Goal: Task Accomplishment & Management: Use online tool/utility

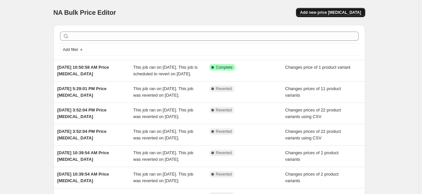
click at [328, 11] on span "Add new price [MEDICAL_DATA]" at bounding box center [330, 12] width 61 height 5
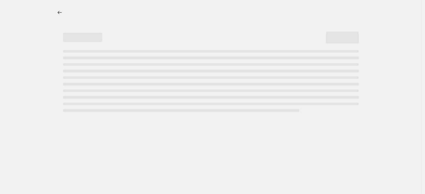
select select "percentage"
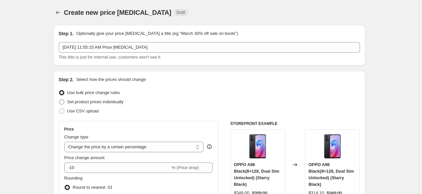
click at [115, 100] on span "Set product prices individually" at bounding box center [95, 101] width 56 height 5
click at [59, 99] on input "Set product prices individually" at bounding box center [59, 99] width 0 height 0
radio input "true"
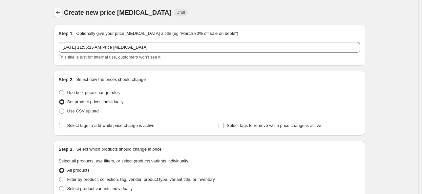
click at [59, 12] on icon "Price change jobs" at bounding box center [58, 12] width 7 height 7
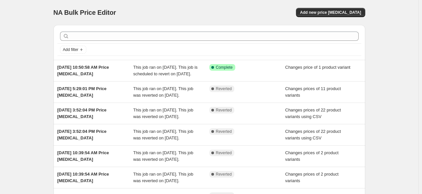
scroll to position [33, 0]
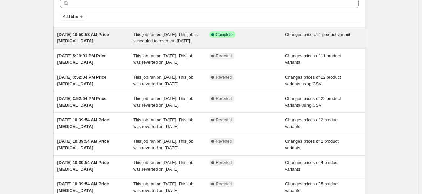
click at [109, 44] on div "[DATE] 10:50:58 AM Price [MEDICAL_DATA]" at bounding box center [95, 37] width 76 height 13
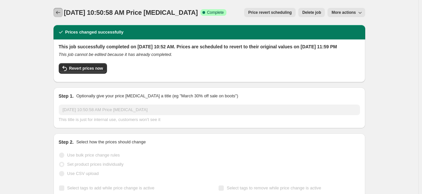
click at [60, 13] on icon "Price change jobs" at bounding box center [58, 12] width 7 height 7
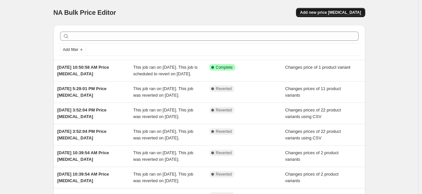
click at [322, 14] on span "Add new price [MEDICAL_DATA]" at bounding box center [330, 12] width 61 height 5
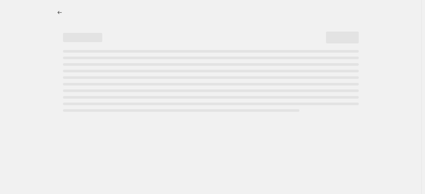
select select "percentage"
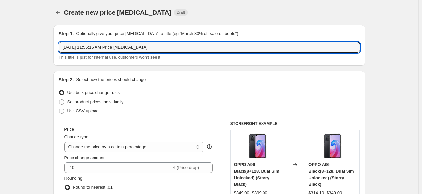
drag, startPoint x: 162, startPoint y: 45, endPoint x: 55, endPoint y: 50, distance: 106.7
click at [55, 50] on div "Step 1. Optionally give your price [MEDICAL_DATA] a title (eg "March 30% off sa…" at bounding box center [209, 45] width 312 height 41
click at [161, 48] on input "[DATE] 11:55:15 AM Price [MEDICAL_DATA]" at bounding box center [209, 47] width 301 height 10
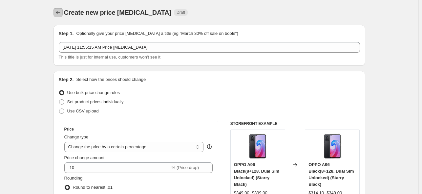
click at [63, 10] on button "Price change jobs" at bounding box center [57, 12] width 9 height 9
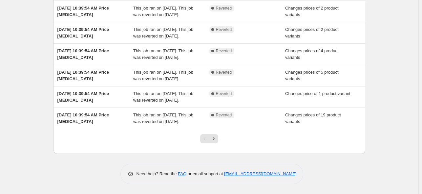
scroll to position [209, 0]
click at [213, 139] on icon "Next" at bounding box center [213, 138] width 7 height 7
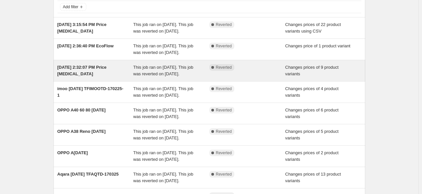
scroll to position [33, 0]
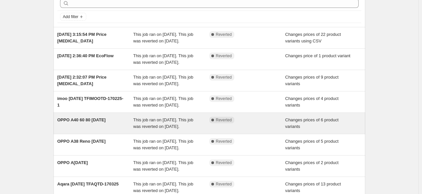
drag, startPoint x: 106, startPoint y: 122, endPoint x: 93, endPoint y: 160, distance: 40.7
drag, startPoint x: 93, startPoint y: 160, endPoint x: 64, endPoint y: 144, distance: 32.9
drag, startPoint x: 64, startPoint y: 144, endPoint x: 56, endPoint y: 153, distance: 12.6
click at [56, 134] on div "OPPO A40 60 80 [DATE] This job ran on [DATE]. This job was reverted on [DATE]. …" at bounding box center [209, 123] width 312 height 21
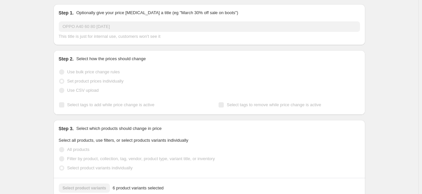
scroll to position [66, 0]
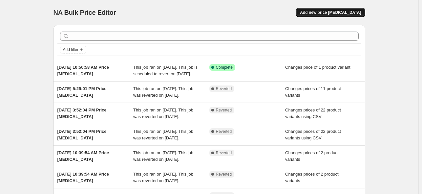
click at [333, 11] on span "Add new price [MEDICAL_DATA]" at bounding box center [330, 12] width 61 height 5
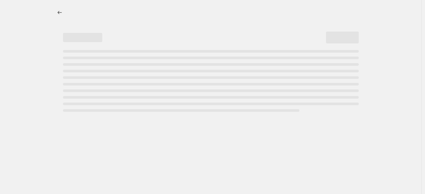
select select "percentage"
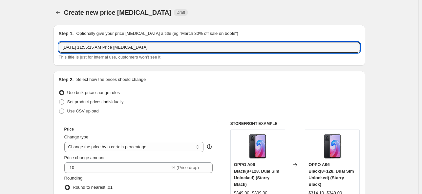
drag, startPoint x: 174, startPoint y: 48, endPoint x: 36, endPoint y: 44, distance: 137.8
type input "OPPO [DATE]"
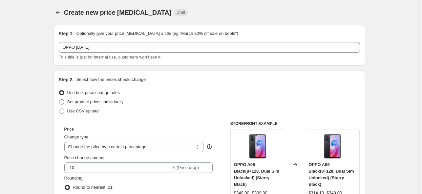
click at [109, 103] on span "Set product prices individually" at bounding box center [95, 101] width 56 height 5
click at [59, 99] on input "Set product prices individually" at bounding box center [59, 99] width 0 height 0
radio input "true"
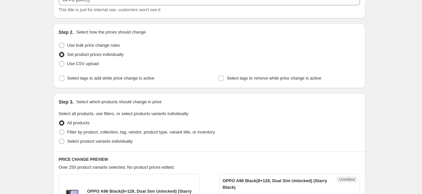
scroll to position [98, 0]
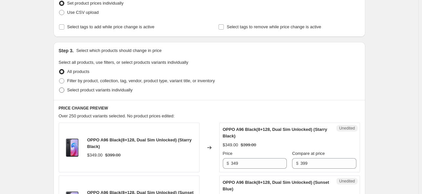
click at [84, 90] on span "Select product variants individually" at bounding box center [99, 89] width 65 height 5
click at [59, 88] on input "Select product variants individually" at bounding box center [59, 87] width 0 height 0
radio input "true"
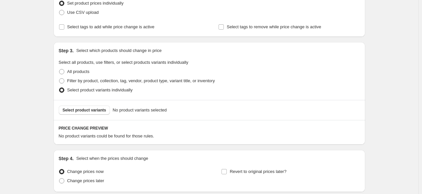
scroll to position [151, 0]
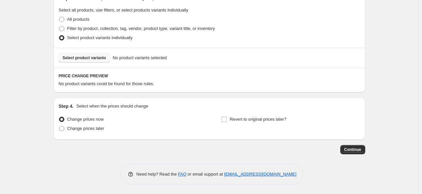
click at [94, 58] on span "Select product variants" at bounding box center [85, 57] width 44 height 5
drag, startPoint x: 86, startPoint y: 51, endPoint x: 85, endPoint y: 55, distance: 5.0
click at [86, 52] on div "Select product variants No product variants selected" at bounding box center [209, 58] width 312 height 20
click at [85, 56] on span "Select product variants" at bounding box center [85, 57] width 44 height 5
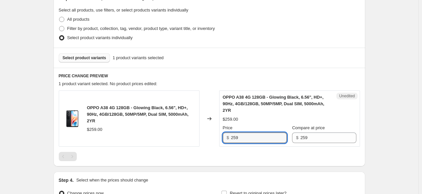
drag, startPoint x: 247, startPoint y: 137, endPoint x: 232, endPoint y: 140, distance: 14.7
click at [232, 140] on div "$ 259" at bounding box center [255, 137] width 64 height 10
type input "229"
click at [186, 153] on div at bounding box center [209, 156] width 301 height 9
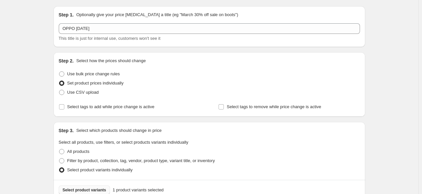
scroll to position [0, 0]
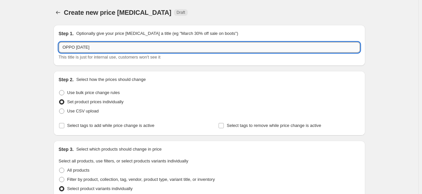
click at [77, 47] on input "OPPO [DATE]" at bounding box center [209, 47] width 301 height 10
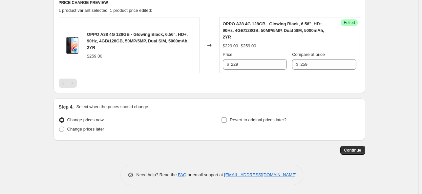
scroll to position [224, 0]
type input "OPPO A38 [DATE]"
click at [229, 119] on label "Revert to original prices later?" at bounding box center [253, 118] width 65 height 9
click at [227, 119] on input "Revert to original prices later?" at bounding box center [223, 118] width 5 height 5
checkbox input "true"
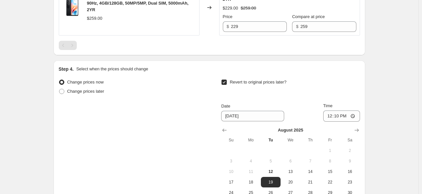
scroll to position [323, 0]
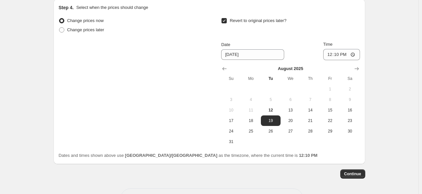
click at [145, 84] on div "Change prices now Change prices later Revert to original prices later? Date [DA…" at bounding box center [209, 81] width 301 height 131
click at [233, 139] on span "31" at bounding box center [231, 141] width 14 height 5
click at [266, 108] on span "12" at bounding box center [270, 109] width 14 height 5
click at [234, 139] on span "31" at bounding box center [231, 141] width 14 height 5
type input "[DATE]"
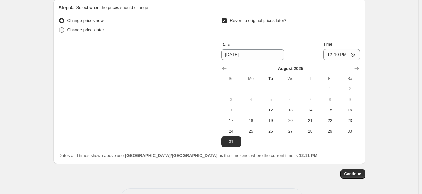
click at [63, 31] on span at bounding box center [61, 29] width 5 height 5
click at [59, 28] on input "Change prices later" at bounding box center [59, 27] width 0 height 0
radio input "true"
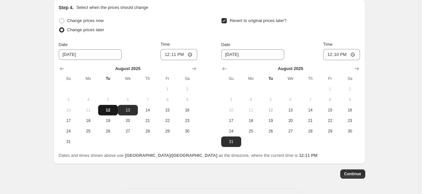
click at [111, 109] on span "12" at bounding box center [108, 109] width 14 height 5
type input "[DATE]"
click at [235, 142] on span "31" at bounding box center [231, 141] width 14 height 5
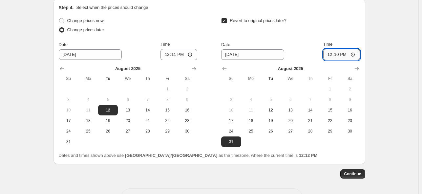
click at [355, 53] on input "12:10" at bounding box center [341, 54] width 37 height 11
type input "23:59"
click at [336, 20] on div "Revert to original prices later?" at bounding box center [290, 26] width 138 height 20
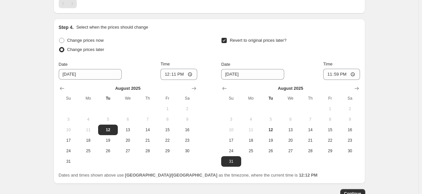
scroll to position [347, 0]
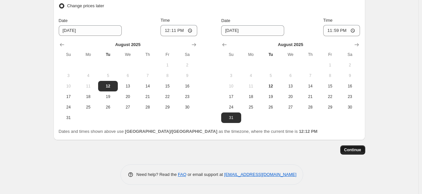
click at [353, 151] on span "Continue" at bounding box center [352, 149] width 17 height 5
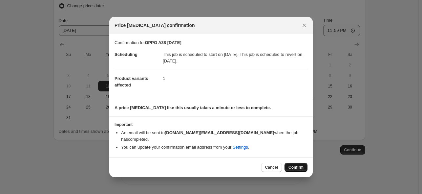
click at [297, 165] on span "Confirm" at bounding box center [295, 166] width 15 height 5
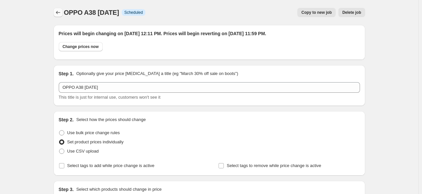
click at [59, 15] on icon "Price change jobs" at bounding box center [58, 12] width 7 height 7
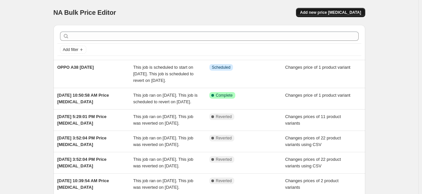
click at [324, 11] on span "Add new price [MEDICAL_DATA]" at bounding box center [330, 12] width 61 height 5
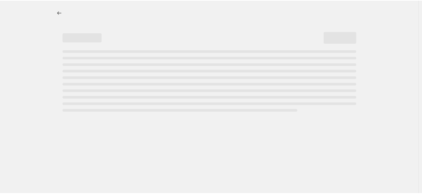
select select "percentage"
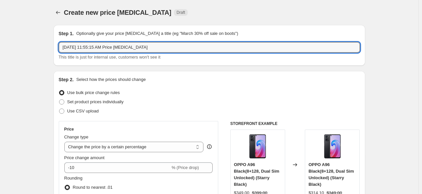
drag, startPoint x: 166, startPoint y: 47, endPoint x: 56, endPoint y: 50, distance: 110.6
click at [56, 50] on div "Step 1. Optionally give your price [MEDICAL_DATA] a title (eg "March 30% off sa…" at bounding box center [209, 45] width 312 height 41
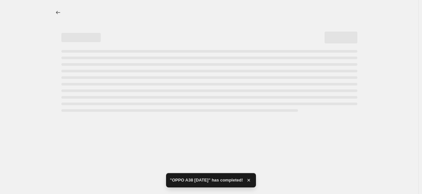
select select "percentage"
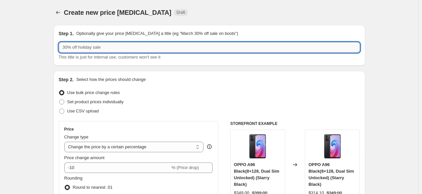
click at [105, 49] on input "text" at bounding box center [209, 47] width 301 height 10
click at [78, 103] on span "Set product prices individually" at bounding box center [95, 101] width 56 height 5
click at [59, 99] on input "Set product prices individually" at bounding box center [59, 99] width 0 height 0
radio input "true"
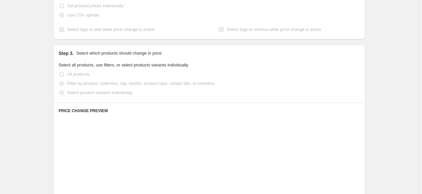
scroll to position [98, 0]
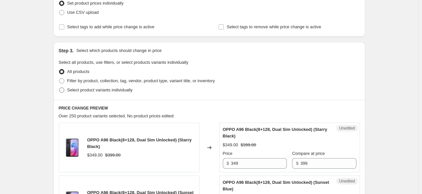
drag, startPoint x: 85, startPoint y: 87, endPoint x: 95, endPoint y: 87, distance: 9.8
click at [85, 88] on span "Select product variants individually" at bounding box center [99, 89] width 65 height 5
click at [59, 88] on input "Select product variants individually" at bounding box center [59, 87] width 0 height 0
radio input "true"
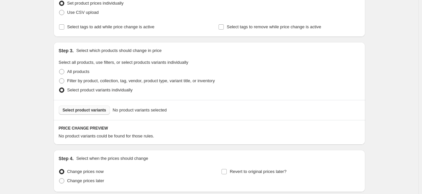
click at [95, 110] on span "Select product variants" at bounding box center [85, 109] width 44 height 5
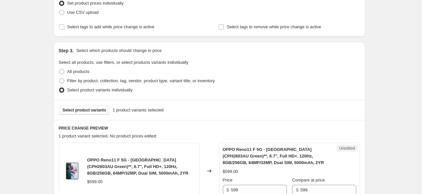
scroll to position [0, 0]
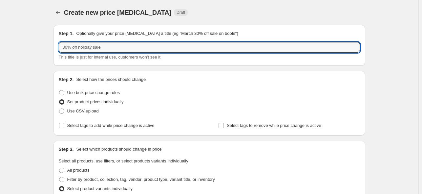
drag, startPoint x: 106, startPoint y: 49, endPoint x: 51, endPoint y: 49, distance: 54.8
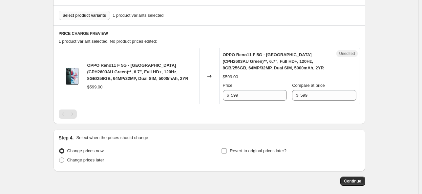
scroll to position [224, 0]
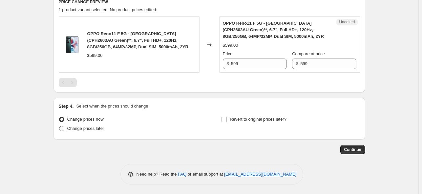
type input "OPPO Reno11 F 5G [DATE]"
click at [92, 128] on span "Change prices later" at bounding box center [85, 128] width 37 height 5
click at [59, 126] on input "Change prices later" at bounding box center [59, 126] width 0 height 0
radio input "true"
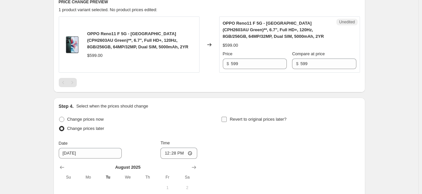
click at [231, 118] on label "Revert to original prices later?" at bounding box center [253, 118] width 65 height 9
click at [227, 118] on input "Revert to original prices later?" at bounding box center [223, 118] width 5 height 5
checkbox input "true"
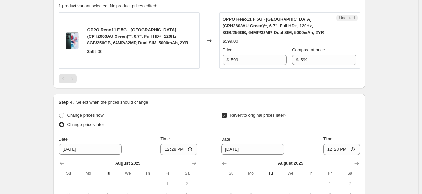
scroll to position [216, 0]
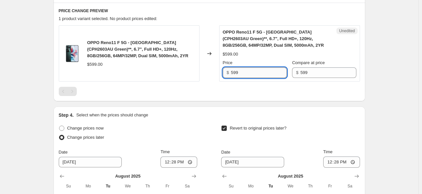
click at [259, 69] on input "599" at bounding box center [259, 72] width 56 height 10
drag, startPoint x: 262, startPoint y: 73, endPoint x: 222, endPoint y: 74, distance: 40.1
click at [222, 74] on div "Unedited OPPO Reno11 F 5G - [GEOGRAPHIC_DATA] (CPH2603AU Green)**, 6.7", Full H…" at bounding box center [289, 53] width 141 height 56
type input "449"
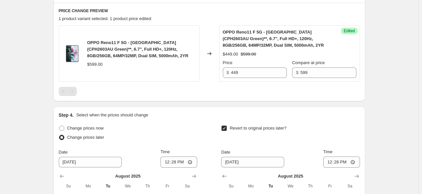
click at [123, 93] on div at bounding box center [209, 91] width 301 height 9
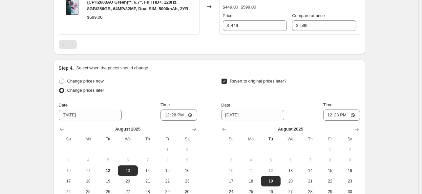
scroll to position [295, 0]
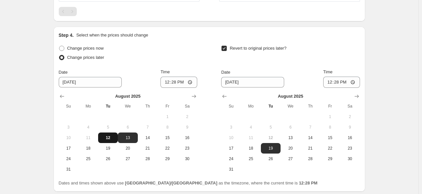
click at [110, 136] on span "12" at bounding box center [108, 137] width 14 height 5
type input "[DATE]"
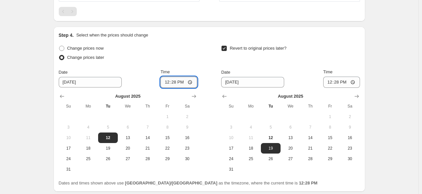
click at [181, 80] on input "12:28" at bounding box center [178, 81] width 37 height 11
click at [192, 81] on input "12:28" at bounding box center [178, 81] width 37 height 11
click at [202, 63] on div "Change prices now Change prices later Date [DATE] Time 12:[DATE] Mo Tu We Th Fr…" at bounding box center [209, 109] width 301 height 131
click at [188, 82] on input "12:31" at bounding box center [178, 81] width 37 height 11
click at [191, 78] on input "12:31" at bounding box center [178, 81] width 37 height 11
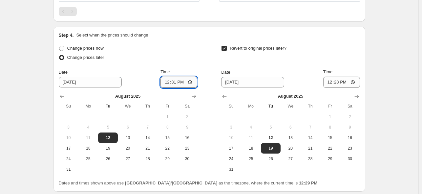
click at [191, 84] on input "12:31" at bounding box center [178, 81] width 37 height 11
type input "12:30"
click at [322, 59] on div "Revert to original prices later?" at bounding box center [290, 54] width 138 height 20
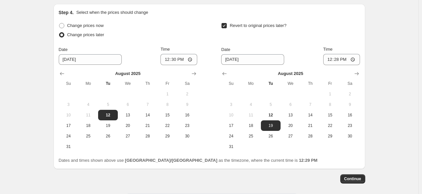
scroll to position [347, 0]
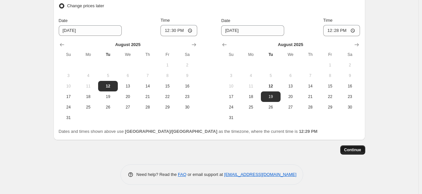
click at [348, 150] on span "Continue" at bounding box center [352, 149] width 17 height 5
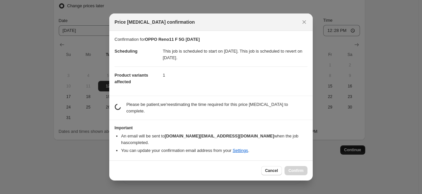
scroll to position [0, 0]
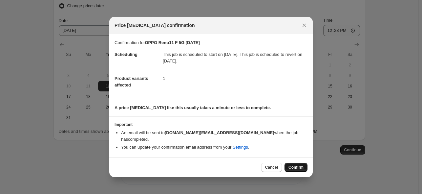
click at [292, 164] on span "Confirm" at bounding box center [295, 166] width 15 height 5
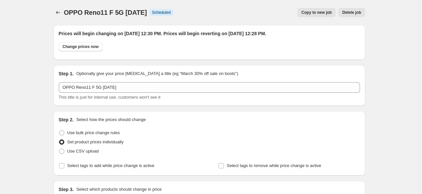
scroll to position [347, 0]
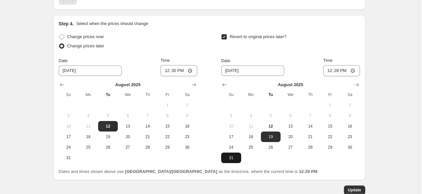
click at [235, 154] on button "31" at bounding box center [231, 157] width 20 height 10
type input "[DATE]"
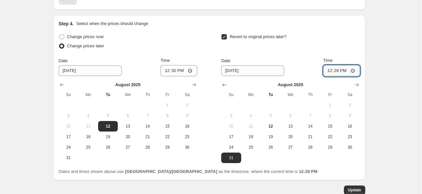
click at [350, 68] on input "12:28" at bounding box center [341, 70] width 37 height 11
click at [356, 71] on input "12:28" at bounding box center [341, 70] width 37 height 11
type input "23:59"
click at [360, 185] on div "Update" at bounding box center [209, 189] width 312 height 9
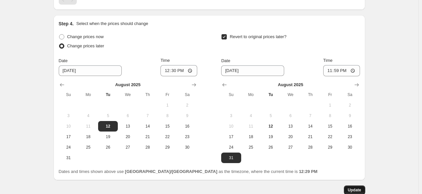
click at [360, 187] on span "Update" at bounding box center [354, 189] width 13 height 5
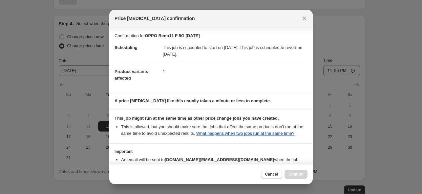
scroll to position [46, 0]
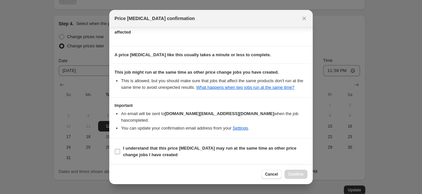
click at [120, 150] on input "I understand that this price [MEDICAL_DATA] may run at the same time as other p…" at bounding box center [117, 151] width 5 height 5
checkbox input "true"
click at [301, 173] on span "Confirm" at bounding box center [295, 173] width 15 height 5
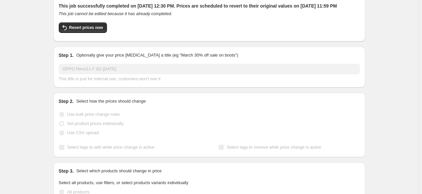
scroll to position [0, 0]
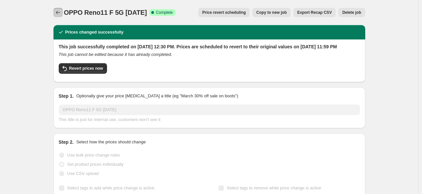
click at [61, 14] on icon "Price change jobs" at bounding box center [58, 12] width 7 height 7
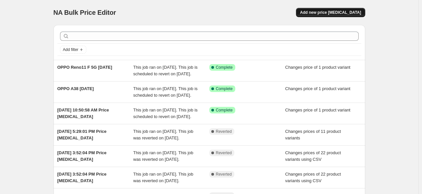
click at [350, 14] on span "Add new price [MEDICAL_DATA]" at bounding box center [330, 12] width 61 height 5
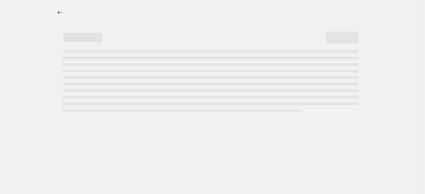
select select "percentage"
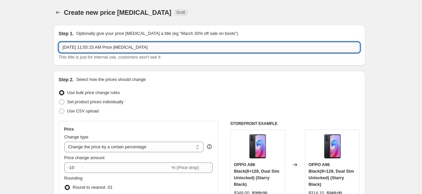
click at [165, 48] on input "[DATE] 11:55:15 AM Price [MEDICAL_DATA]" at bounding box center [209, 47] width 301 height 10
click at [62, 101] on span at bounding box center [61, 101] width 5 height 5
click at [59, 99] on input "Set product prices individually" at bounding box center [59, 99] width 0 height 0
radio input "true"
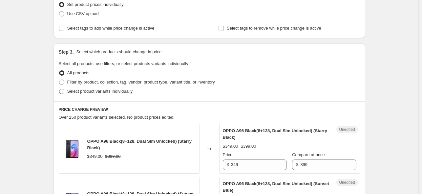
scroll to position [98, 0]
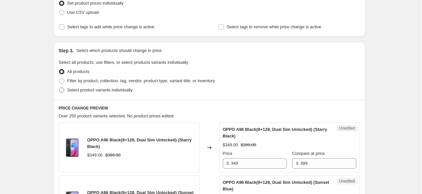
click at [63, 89] on span at bounding box center [61, 89] width 5 height 5
click at [59, 88] on input "Select product variants individually" at bounding box center [59, 87] width 0 height 0
radio input "true"
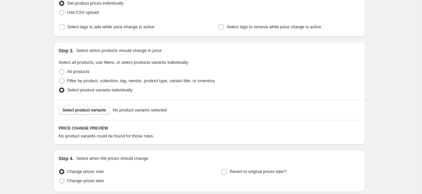
click at [92, 107] on span "Select product variants" at bounding box center [85, 109] width 44 height 5
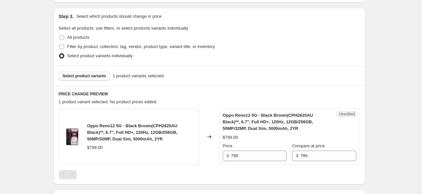
scroll to position [197, 0]
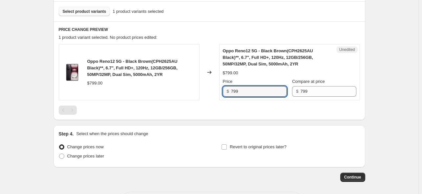
drag, startPoint x: 244, startPoint y: 90, endPoint x: 227, endPoint y: 91, distance: 17.1
click at [227, 91] on div "$ 799" at bounding box center [255, 91] width 64 height 10
type input "649"
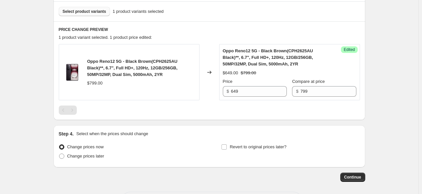
click at [180, 109] on div at bounding box center [209, 109] width 301 height 9
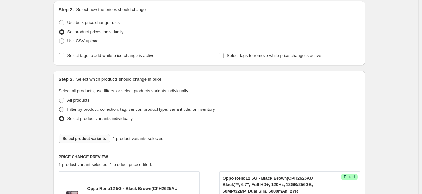
scroll to position [0, 0]
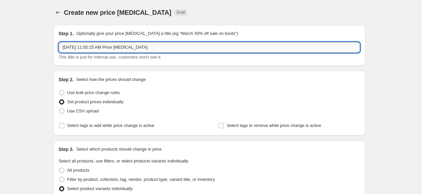
drag, startPoint x: 125, startPoint y: 51, endPoint x: 91, endPoint y: 52, distance: 33.8
click at [91, 52] on input "[DATE] 11:55:15 AM Price [MEDICAL_DATA]" at bounding box center [209, 47] width 301 height 10
click at [118, 47] on input "OPPO Reno 12 5G, [DATE]" at bounding box center [209, 47] width 301 height 10
type input "OPPO Reno 12 5G, [DATE]"
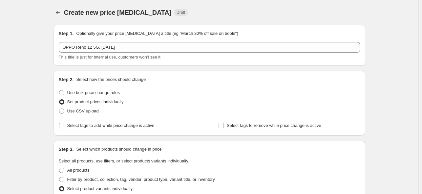
click at [182, 81] on div "Step 2. Select how the prices should change" at bounding box center [209, 79] width 301 height 7
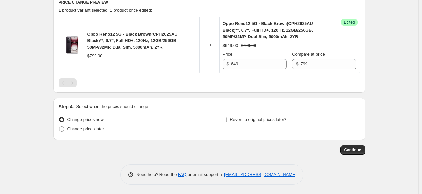
scroll to position [224, 0]
click at [67, 130] on label "Change prices later" at bounding box center [82, 128] width 46 height 9
click at [59, 126] on input "Change prices later" at bounding box center [59, 126] width 0 height 0
radio input "true"
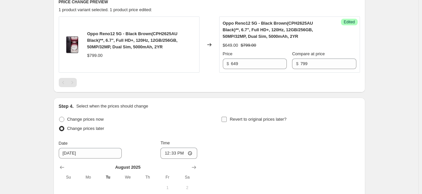
click at [225, 119] on input "Revert to original prices later?" at bounding box center [223, 118] width 5 height 5
checkbox input "true"
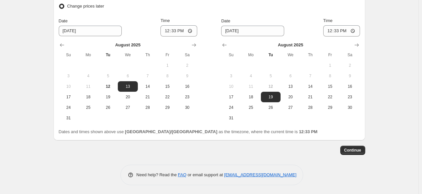
scroll to position [347, 0]
click at [110, 85] on span "12" at bounding box center [108, 85] width 14 height 5
type input "[DATE]"
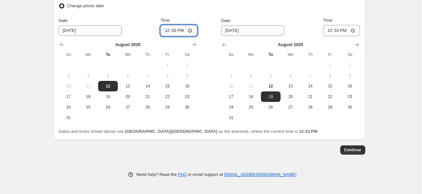
click at [181, 28] on input "12:33" at bounding box center [178, 30] width 37 height 11
click at [181, 30] on input "12:33" at bounding box center [178, 30] width 37 height 11
click at [190, 30] on input "12:33" at bounding box center [178, 30] width 37 height 11
type input "12:35"
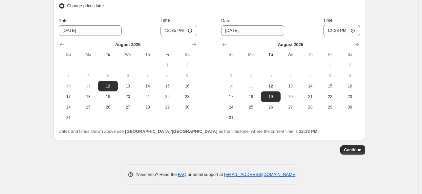
click at [216, 14] on div "Change prices now Change prices later Date [DATE] Time 12:35 [DATE] Su Mo Tu We…" at bounding box center [209, 57] width 301 height 131
click at [233, 115] on span "31" at bounding box center [231, 117] width 14 height 5
type input "[DATE]"
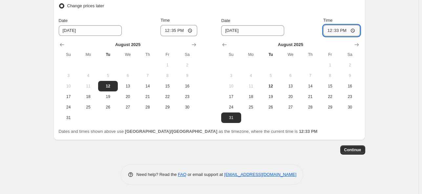
click at [344, 31] on input "12:33" at bounding box center [341, 30] width 37 height 11
click at [336, 29] on input "12:33" at bounding box center [341, 30] width 37 height 11
click at [356, 31] on input "12:33" at bounding box center [341, 30] width 37 height 11
type input "23:59"
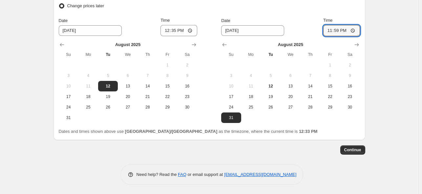
click at [332, 133] on div "Dates and times shown above use [GEOGRAPHIC_DATA]/[GEOGRAPHIC_DATA] as the time…" at bounding box center [209, 131] width 301 height 7
click at [358, 149] on span "Continue" at bounding box center [352, 149] width 17 height 5
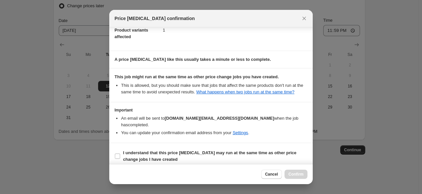
scroll to position [46, 0]
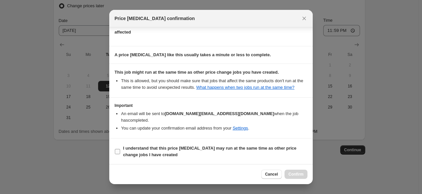
click at [118, 154] on label "I understand that this price [MEDICAL_DATA] may run at the same time as other p…" at bounding box center [210, 151] width 193 height 16
click at [118, 154] on input "I understand that this price [MEDICAL_DATA] may run at the same time as other p…" at bounding box center [117, 151] width 5 height 5
checkbox input "true"
click at [299, 175] on span "Confirm" at bounding box center [295, 173] width 15 height 5
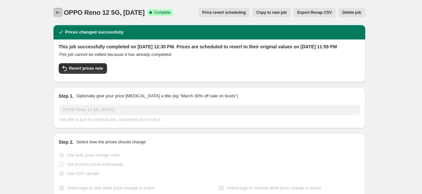
click at [57, 10] on icon "Price change jobs" at bounding box center [58, 12] width 7 height 7
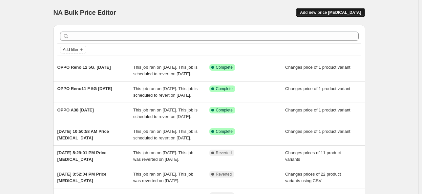
click at [341, 14] on span "Add new price [MEDICAL_DATA]" at bounding box center [330, 12] width 61 height 5
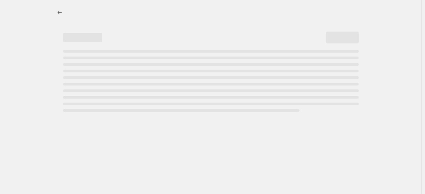
select select "percentage"
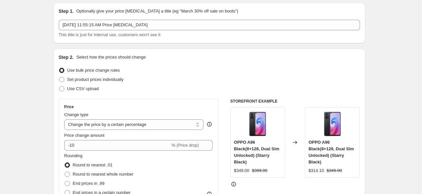
scroll to position [33, 0]
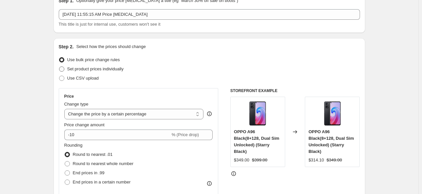
click at [63, 69] on span at bounding box center [61, 68] width 5 height 5
click at [59, 67] on input "Set product prices individually" at bounding box center [59, 66] width 0 height 0
radio input "true"
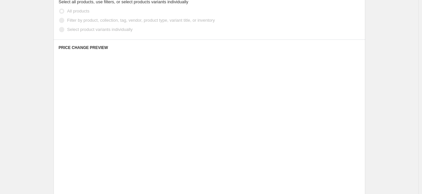
scroll to position [164, 0]
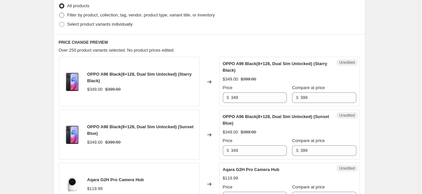
click at [66, 16] on label "Filter by product, collection, tag, vendor, product type, variant title, or inv…" at bounding box center [137, 14] width 156 height 9
click at [59, 13] on input "Filter by product, collection, tag, vendor, product type, variant title, or inv…" at bounding box center [59, 12] width 0 height 0
radio input "true"
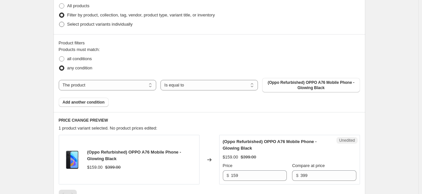
click at [68, 25] on label "Select product variants individually" at bounding box center [96, 24] width 74 height 9
click at [59, 22] on input "Select product variants individually" at bounding box center [59, 22] width 0 height 0
radio input "true"
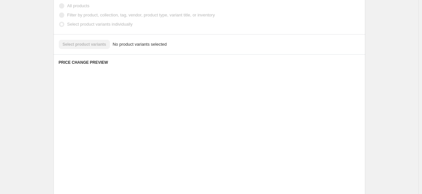
scroll to position [151, 0]
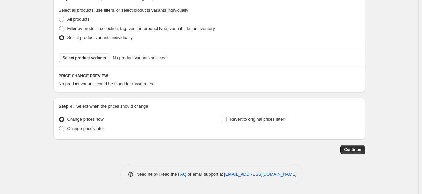
click at [83, 57] on span "Select product variants" at bounding box center [85, 57] width 44 height 5
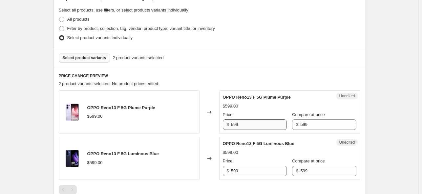
scroll to position [183, 0]
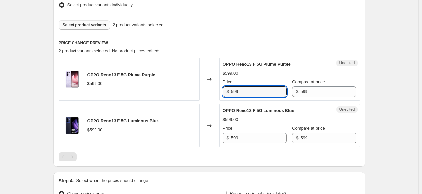
drag, startPoint x: 246, startPoint y: 91, endPoint x: 188, endPoint y: 93, distance: 58.8
click at [188, 93] on div "OPPO Reno13 F 5G Plume Purple $599.00 Changed to Unedited OPPO Reno13 F 5G Plum…" at bounding box center [209, 78] width 301 height 43
type input "449"
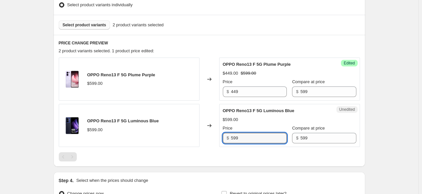
drag, startPoint x: 246, startPoint y: 135, endPoint x: 219, endPoint y: 137, distance: 27.6
click at [219, 137] on div "OPPO Reno13 F 5G Luminous Blue $599.00 Changed to Unedited OPPO Reno13 F 5G Lum…" at bounding box center [209, 125] width 301 height 43
type input "449"
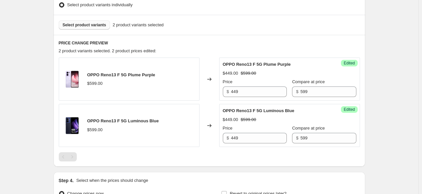
click at [252, 40] on div "PRICE CHANGE PREVIEW 2 product variants selected. 2 product prices edited: OPPO…" at bounding box center [209, 101] width 312 height 132
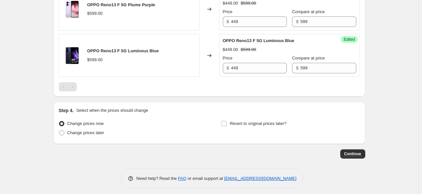
scroll to position [257, 0]
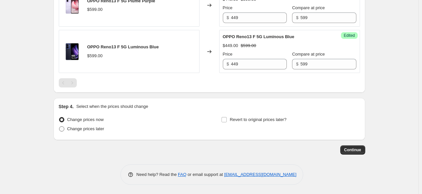
click at [98, 131] on span "Change prices later" at bounding box center [85, 128] width 37 height 5
click at [59, 126] on input "Change prices later" at bounding box center [59, 126] width 0 height 0
radio input "true"
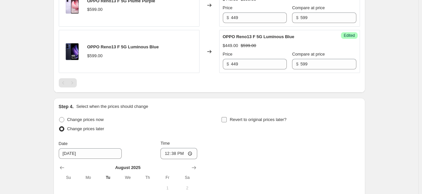
click at [229, 121] on label "Revert to original prices later?" at bounding box center [253, 119] width 65 height 9
click at [227, 121] on input "Revert to original prices later?" at bounding box center [223, 119] width 5 height 5
checkbox input "true"
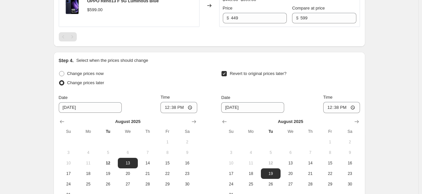
scroll to position [380, 0]
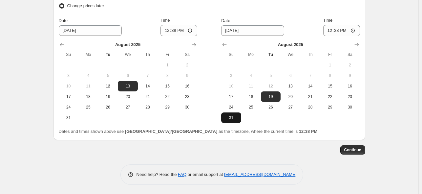
click at [233, 120] on button "31" at bounding box center [231, 117] width 20 height 10
type input "[DATE]"
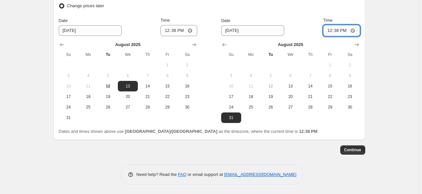
click at [341, 31] on input "12:38" at bounding box center [341, 30] width 37 height 11
click at [353, 30] on input "12:38" at bounding box center [341, 30] width 37 height 11
click at [353, 29] on input "12:38" at bounding box center [341, 30] width 37 height 11
type input "23:59"
click at [298, 13] on div "Revert to original prices later? Date [DATE] Time 23:59 [DATE] Su Mo Tu We Th F…" at bounding box center [290, 57] width 138 height 131
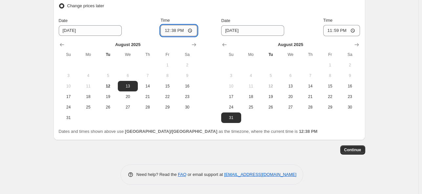
click at [191, 30] on input "12:38" at bounding box center [178, 30] width 37 height 11
type input "12:40"
click at [112, 85] on span "12" at bounding box center [108, 85] width 14 height 5
type input "[DATE]"
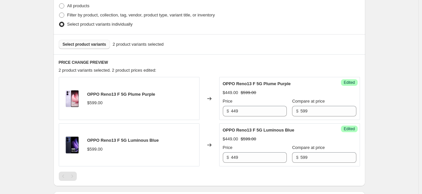
scroll to position [33, 0]
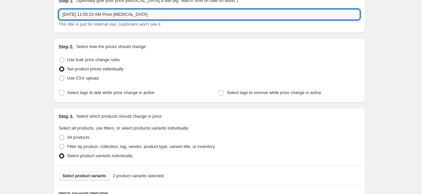
drag, startPoint x: 152, startPoint y: 15, endPoint x: 18, endPoint y: 16, distance: 133.9
click at [80, 15] on input "[DATE] 11:55:15 AM Price [MEDICAL_DATA]" at bounding box center [209, 14] width 301 height 10
click at [153, 14] on input "[DATE] 11:55:15 AM Price [MEDICAL_DATA]" at bounding box center [209, 14] width 301 height 10
drag, startPoint x: 155, startPoint y: 13, endPoint x: 56, endPoint y: 13, distance: 99.1
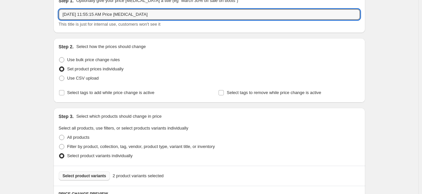
click at [56, 13] on div "Step 1. Optionally give your price [MEDICAL_DATA] a title (eg "March 30% off sa…" at bounding box center [209, 12] width 312 height 41
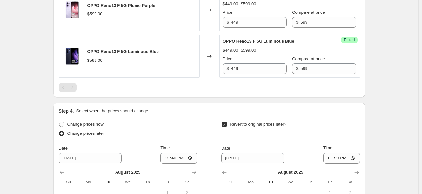
scroll to position [361, 0]
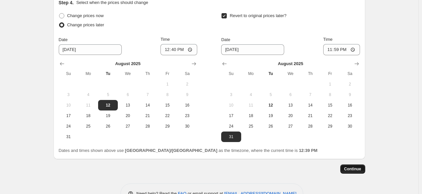
type input "OPPO Reno 13F [DATE]"
click at [354, 166] on span "Continue" at bounding box center [352, 168] width 17 height 5
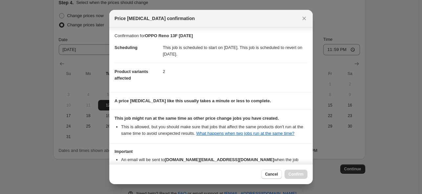
scroll to position [46, 0]
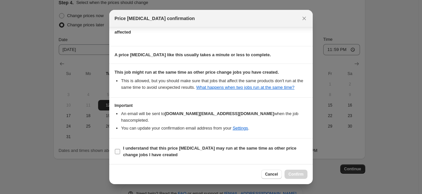
click at [117, 151] on input "I understand that this price [MEDICAL_DATA] may run at the same time as other p…" at bounding box center [117, 151] width 5 height 5
checkbox input "true"
click at [303, 176] on span "Confirm" at bounding box center [295, 173] width 15 height 5
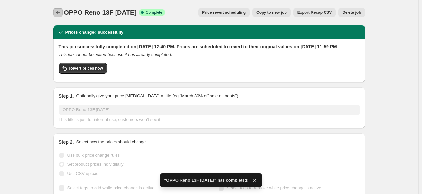
click at [58, 10] on icon "Price change jobs" at bounding box center [58, 12] width 7 height 7
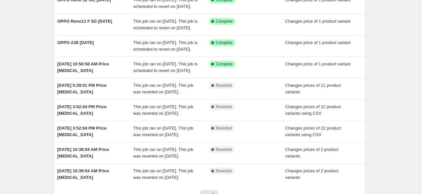
scroll to position [98, 0]
